Goal: Information Seeking & Learning: Learn about a topic

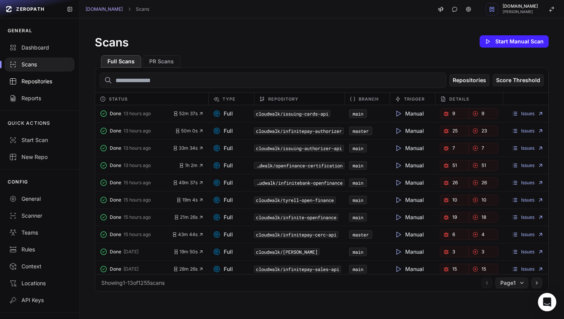
click at [43, 79] on div "Repositories" at bounding box center [39, 81] width 61 height 8
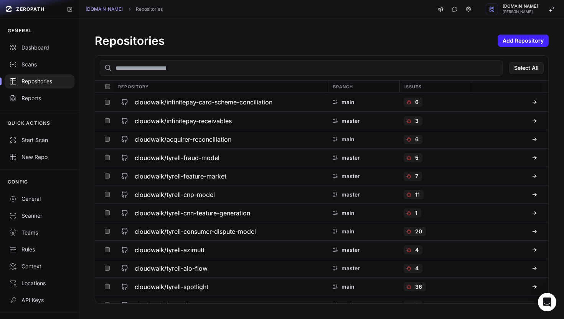
click at [157, 68] on input "text" at bounding box center [301, 67] width 403 height 15
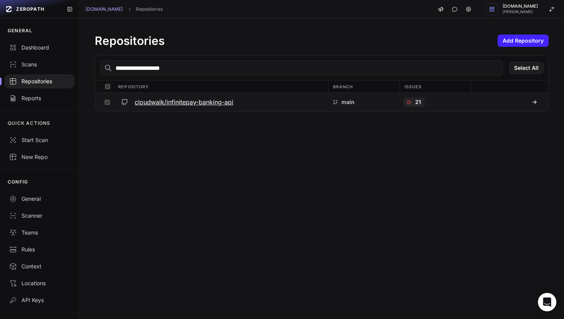
type input "**********"
click at [157, 99] on h3 "cloudwalk/infinitepay-banking-api" at bounding box center [184, 101] width 99 height 9
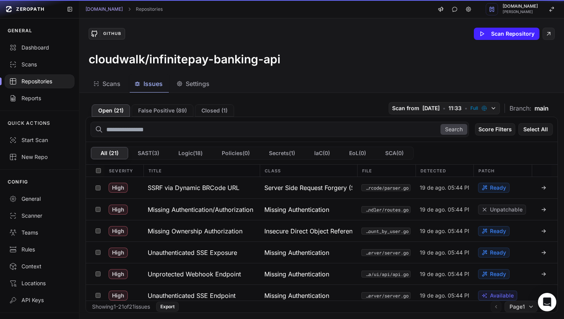
click at [151, 87] on span "Issues" at bounding box center [152, 83] width 19 height 9
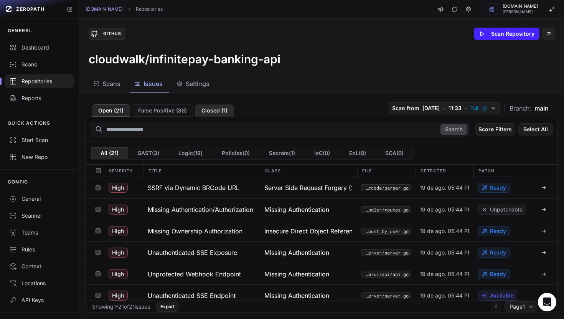
click at [206, 111] on button "Closed ( 1 )" at bounding box center [214, 110] width 39 height 12
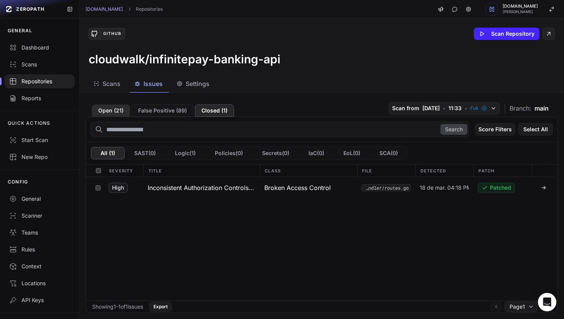
click at [110, 105] on button "Open ( 21 )" at bounding box center [111, 110] width 38 height 12
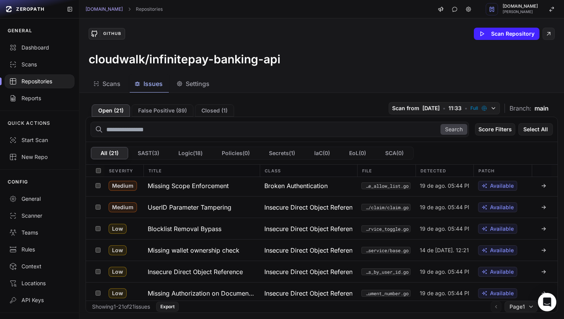
scroll to position [327, 0]
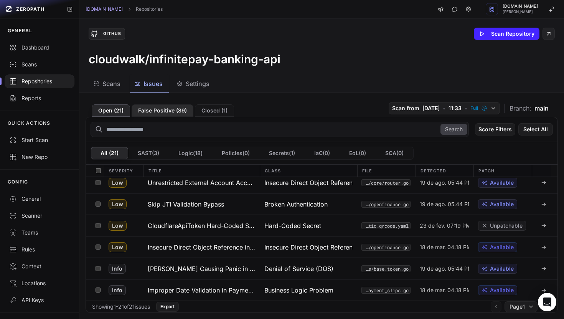
click at [169, 116] on button "False Positive ( 89 )" at bounding box center [163, 110] width 62 height 12
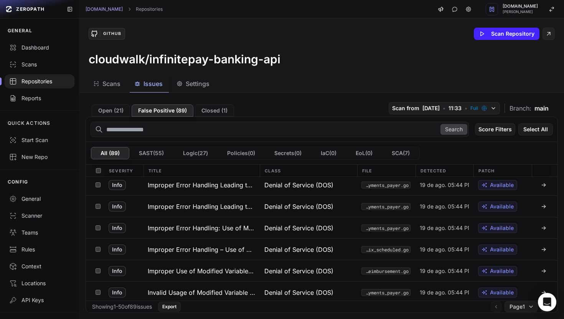
scroll to position [950, 0]
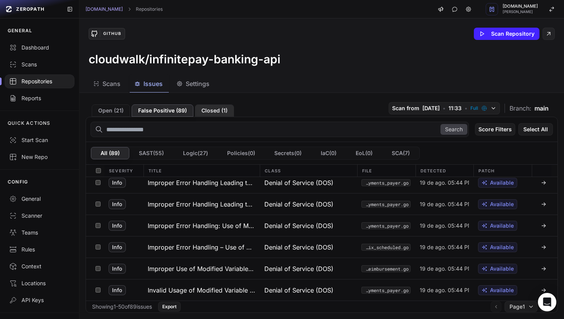
click at [211, 112] on button "Closed ( 1 )" at bounding box center [214, 110] width 39 height 12
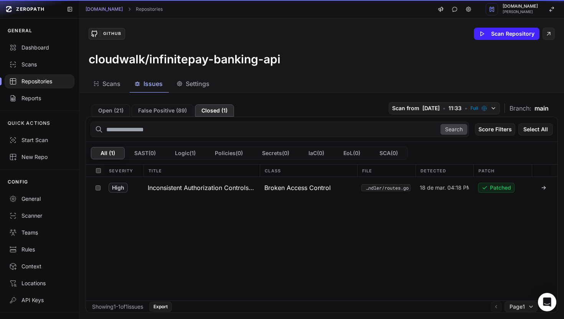
scroll to position [0, 0]
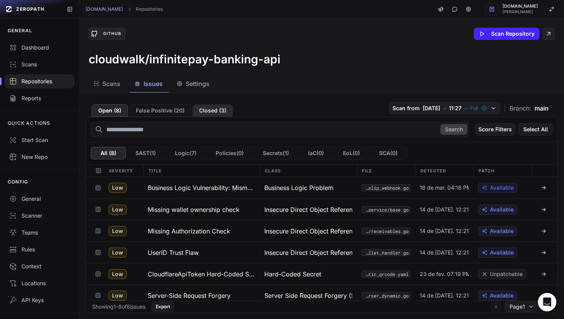
click at [212, 114] on button "Closed ( 3 )" at bounding box center [212, 110] width 40 height 12
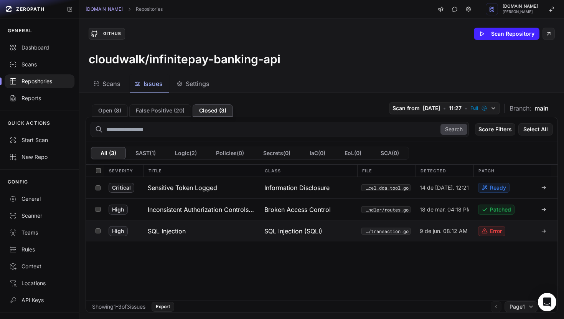
click at [168, 230] on h3 "SQL Injection" at bounding box center [167, 230] width 38 height 9
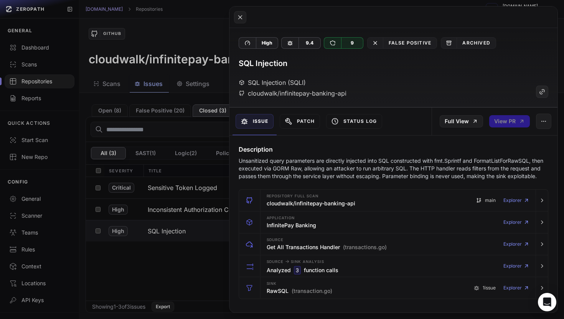
click at [188, 274] on button at bounding box center [282, 159] width 564 height 319
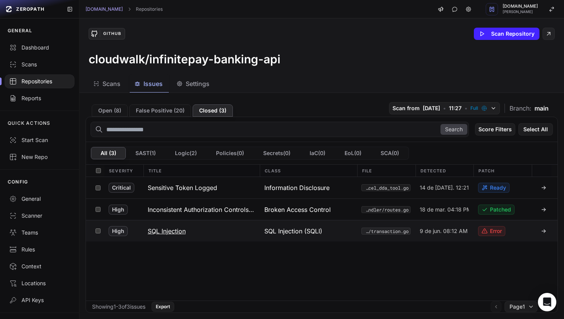
click at [438, 230] on span "9 de jun. 08:12 AM" at bounding box center [443, 231] width 48 height 8
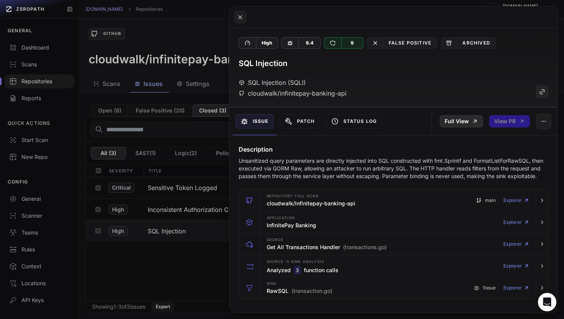
click at [473, 118] on icon at bounding box center [475, 121] width 6 height 6
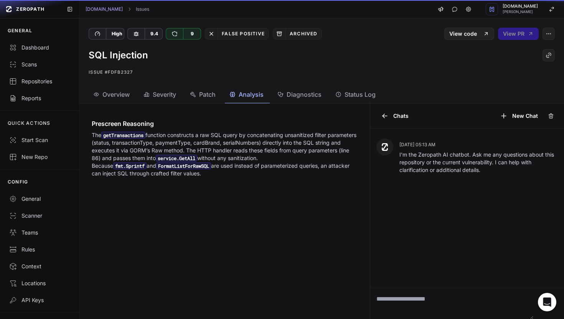
click at [258, 97] on span "Analysis" at bounding box center [251, 94] width 25 height 9
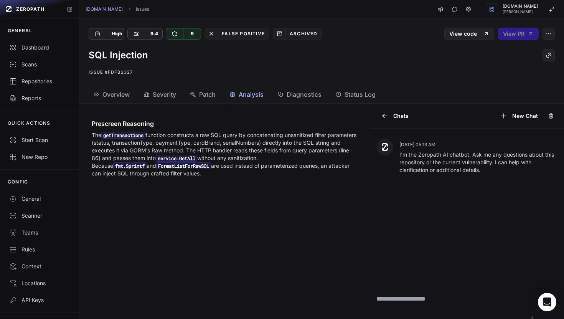
click at [293, 99] on button "Diagnostics" at bounding box center [300, 94] width 55 height 17
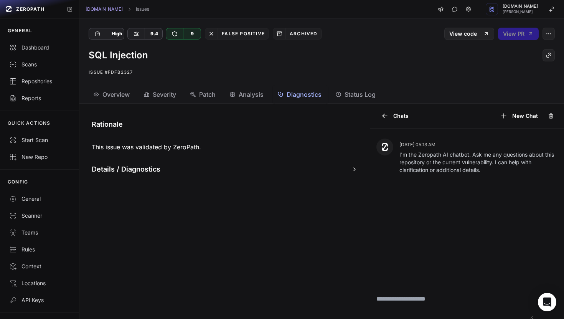
click at [282, 173] on button "Details / Diagnostics" at bounding box center [225, 169] width 266 height 11
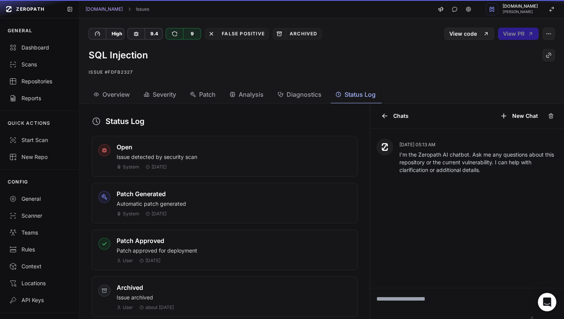
click at [362, 99] on span "Status Log" at bounding box center [359, 94] width 31 height 9
